Goal: Find specific page/section: Find specific page/section

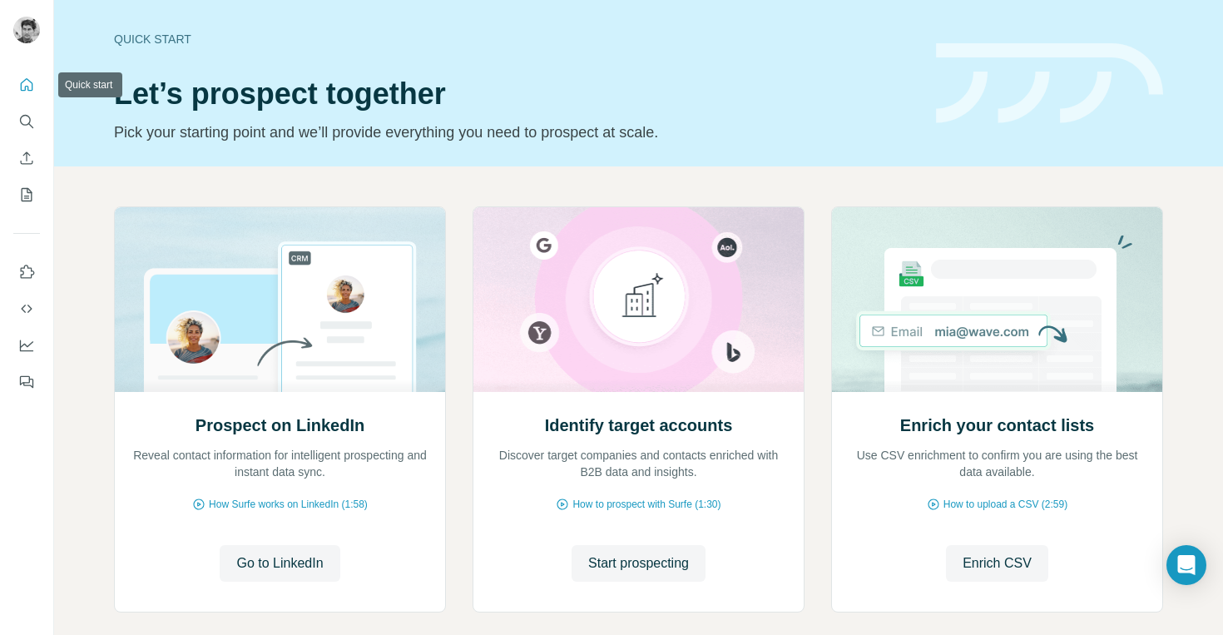
click at [24, 82] on icon "Quick start" at bounding box center [26, 85] width 17 height 17
click at [27, 121] on icon "Search" at bounding box center [26, 121] width 17 height 17
